Goal: Information Seeking & Learning: Learn about a topic

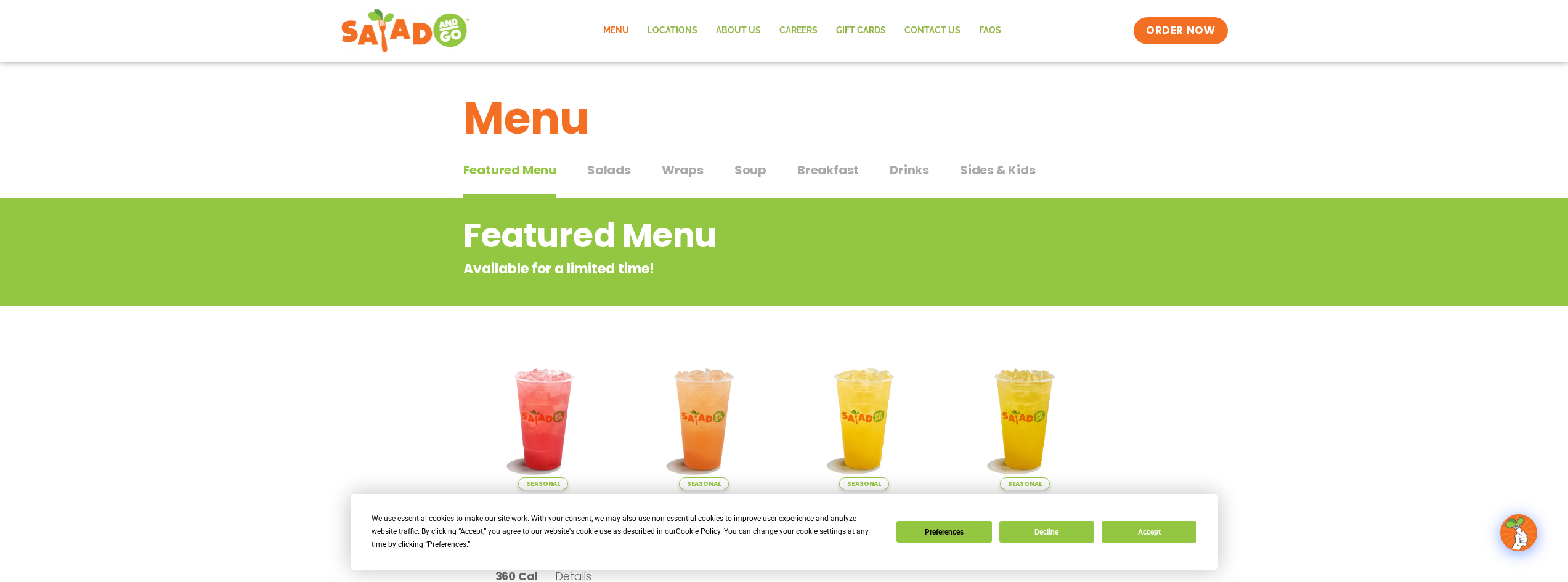
click at [623, 171] on span "Salads" at bounding box center [609, 170] width 44 height 18
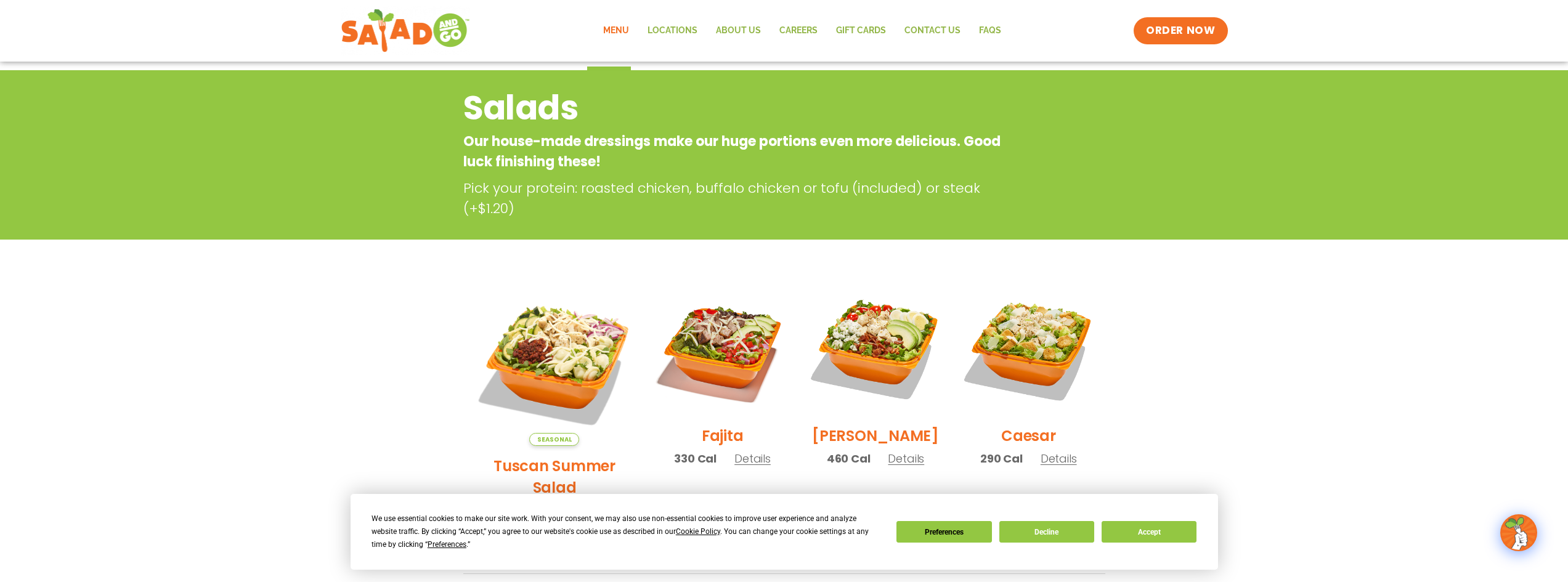
scroll to position [62, 0]
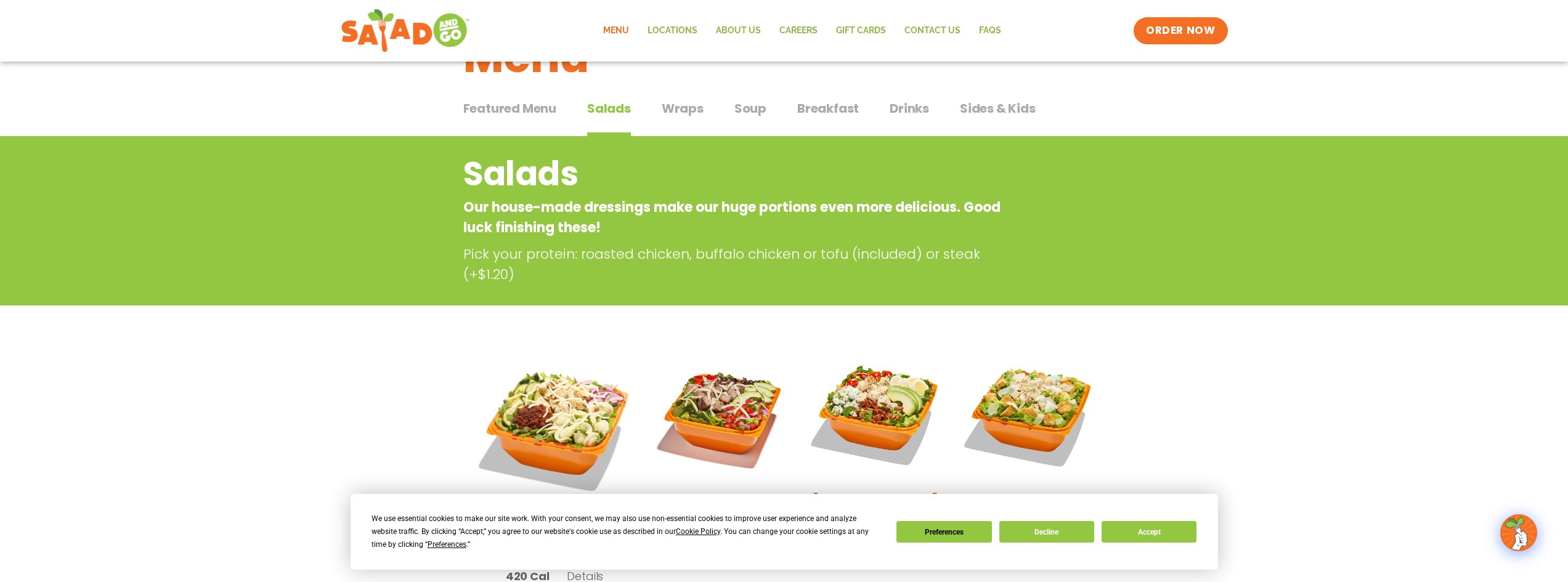
click at [746, 114] on span "Soup" at bounding box center [750, 108] width 32 height 18
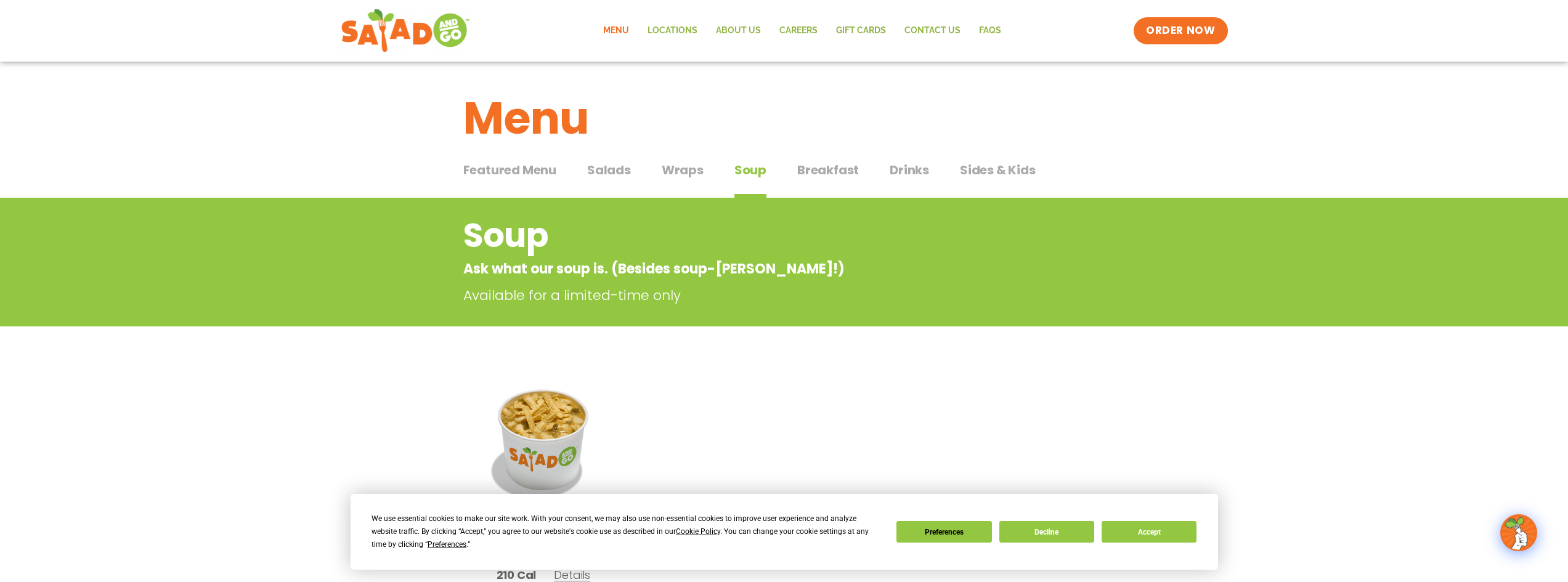
click at [896, 170] on span "Drinks" at bounding box center [909, 170] width 39 height 18
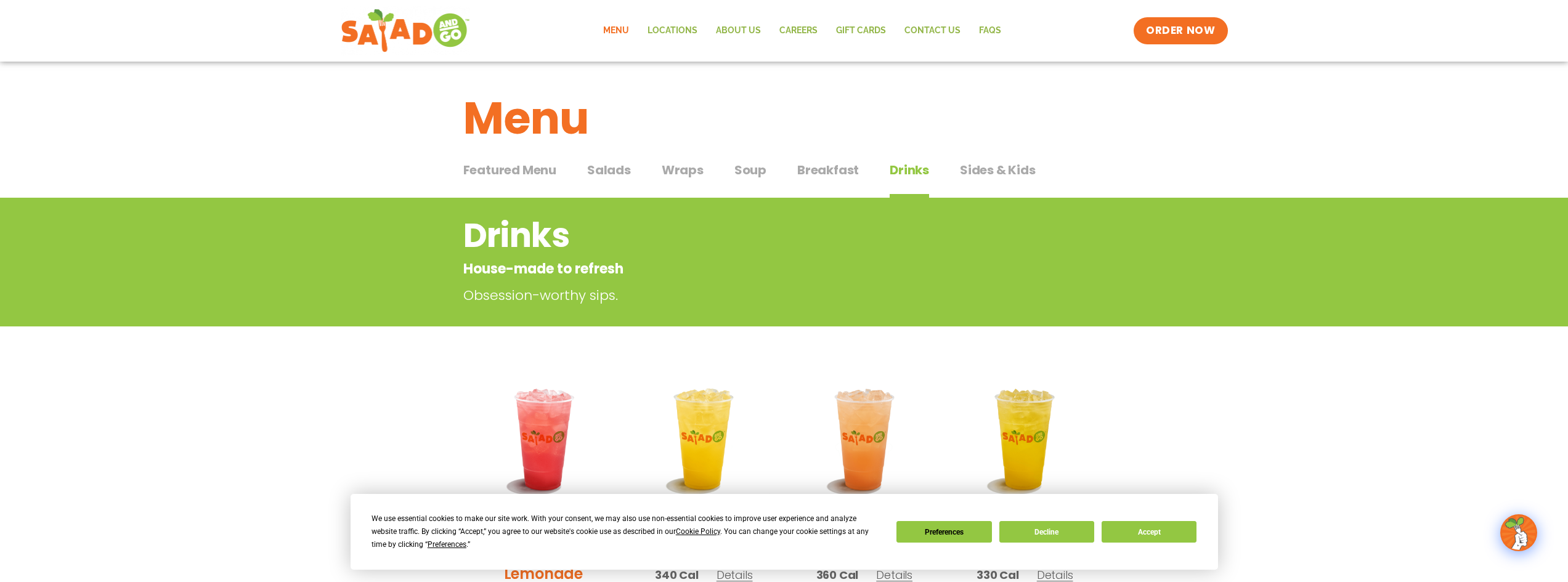
click at [760, 170] on span "Soup" at bounding box center [750, 170] width 32 height 18
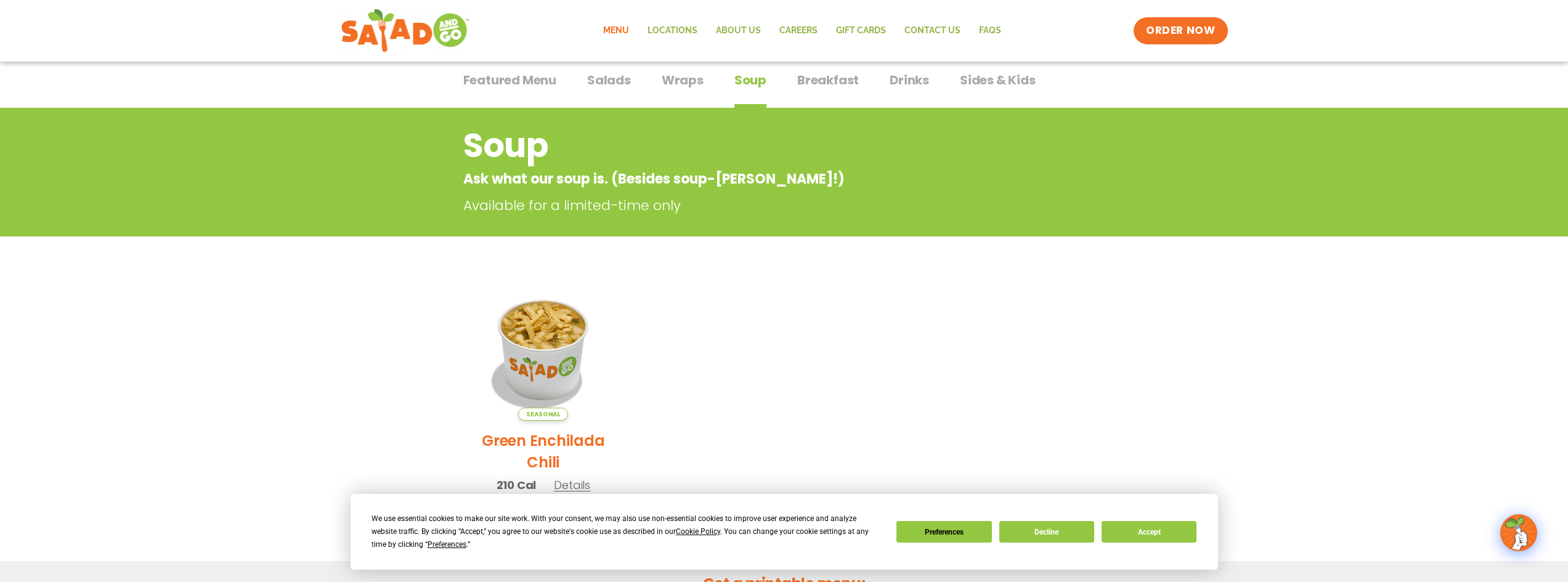
scroll to position [184, 0]
